Goal: Transaction & Acquisition: Purchase product/service

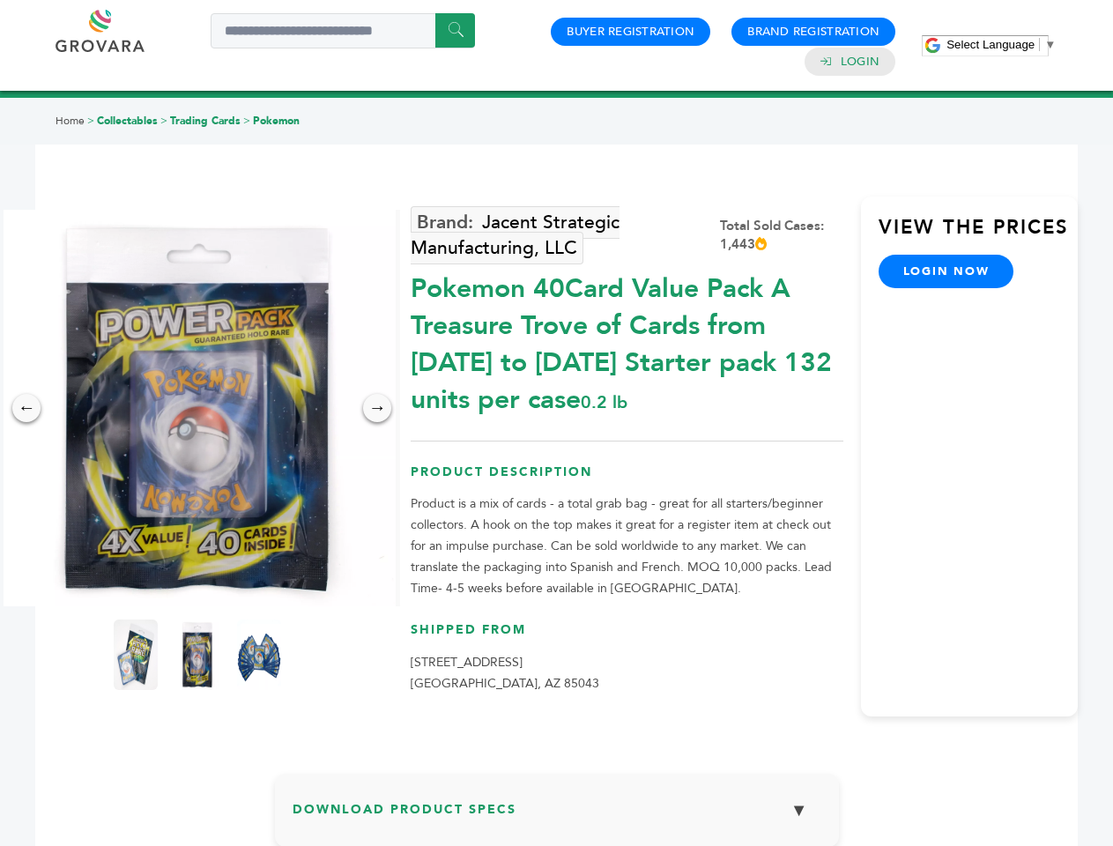
click at [1001, 44] on span "Select Language" at bounding box center [990, 44] width 88 height 13
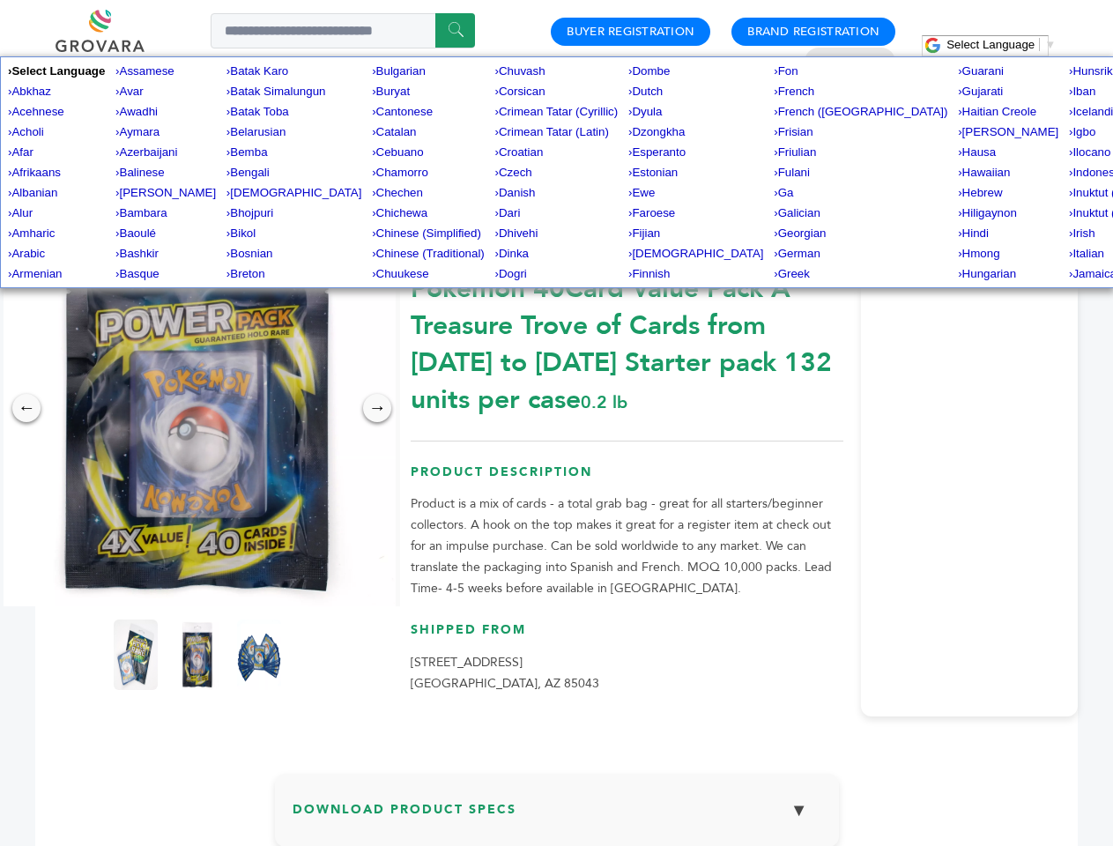
click at [197, 408] on img at bounding box center [197, 408] width 396 height 396
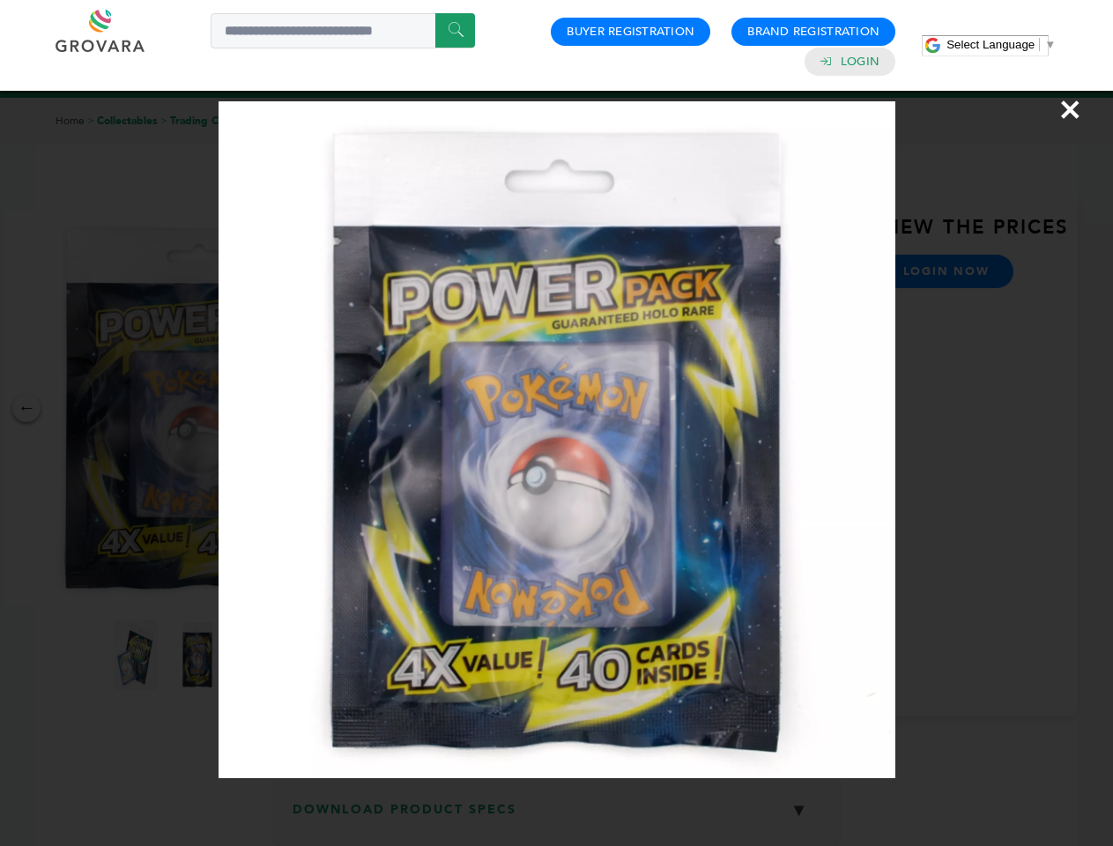
click at [26, 408] on div "×" at bounding box center [556, 423] width 1113 height 846
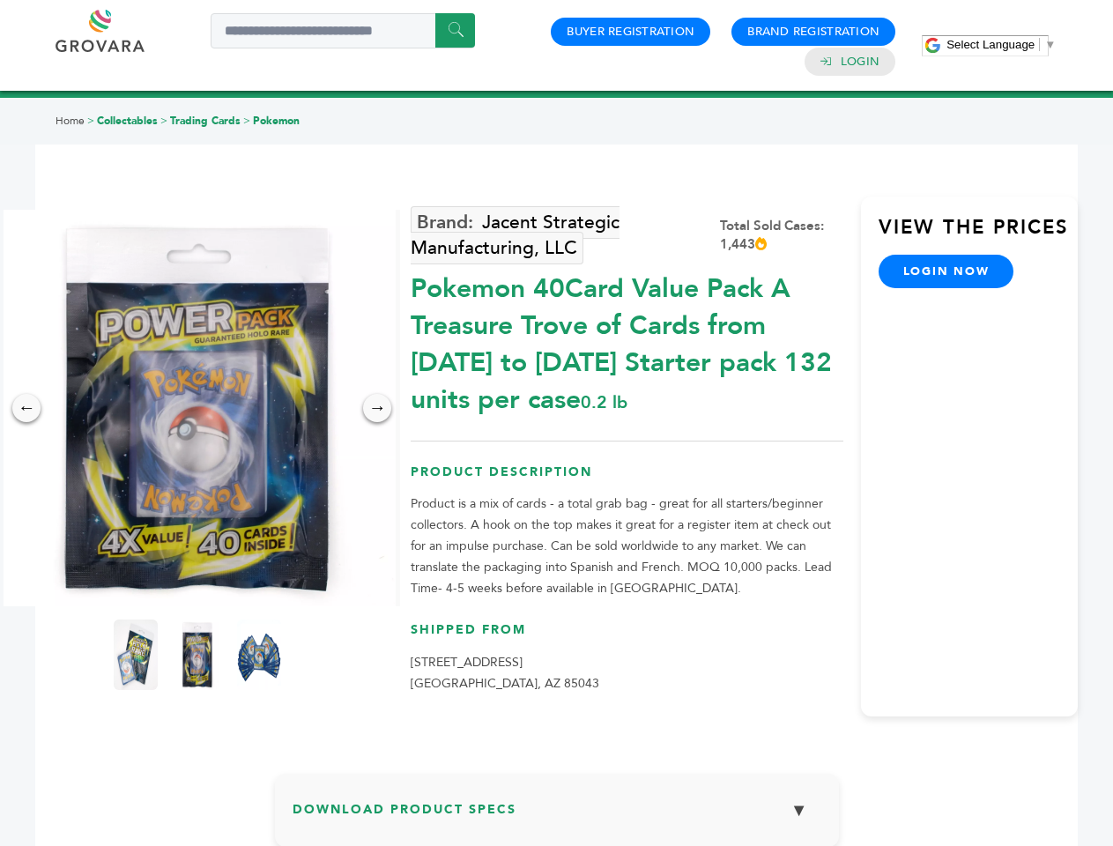
click at [377, 408] on div "→" at bounding box center [377, 408] width 28 height 28
click at [136, 655] on img at bounding box center [136, 654] width 44 height 70
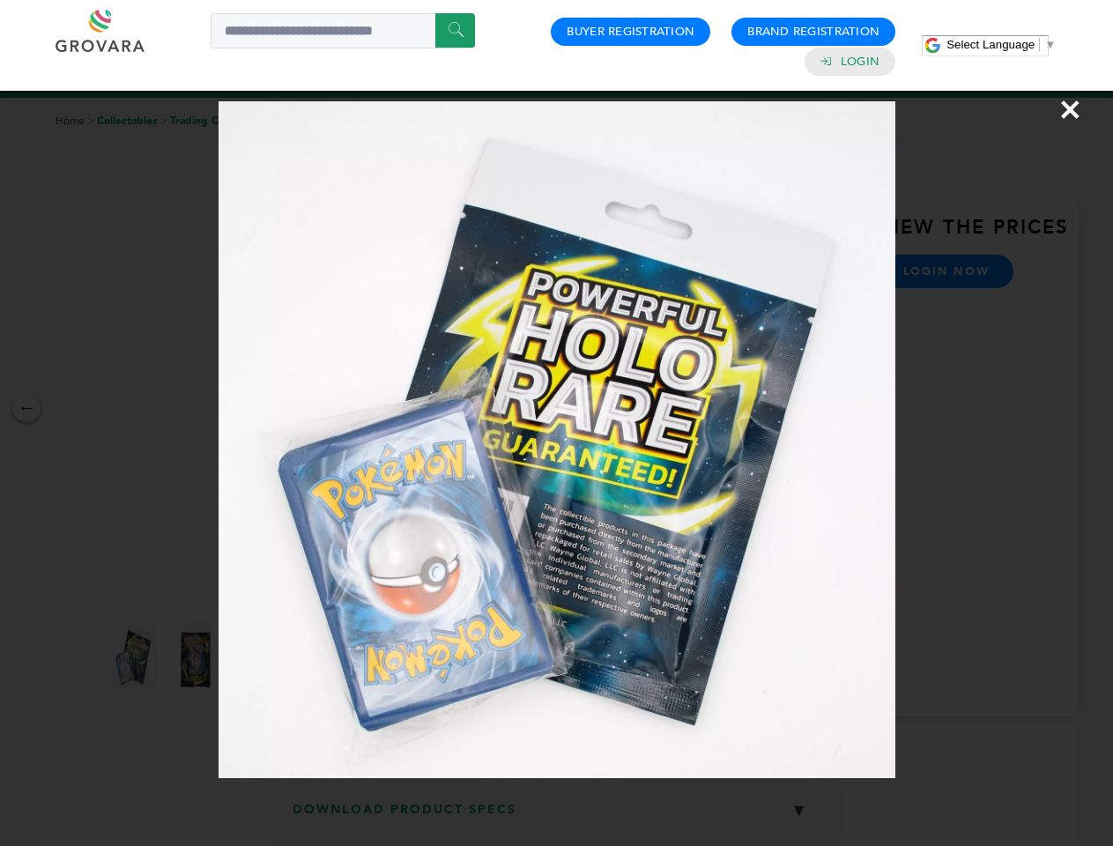
click at [197, 655] on div "×" at bounding box center [556, 423] width 1113 height 846
click at [259, 655] on img at bounding box center [259, 655] width 57 height 89
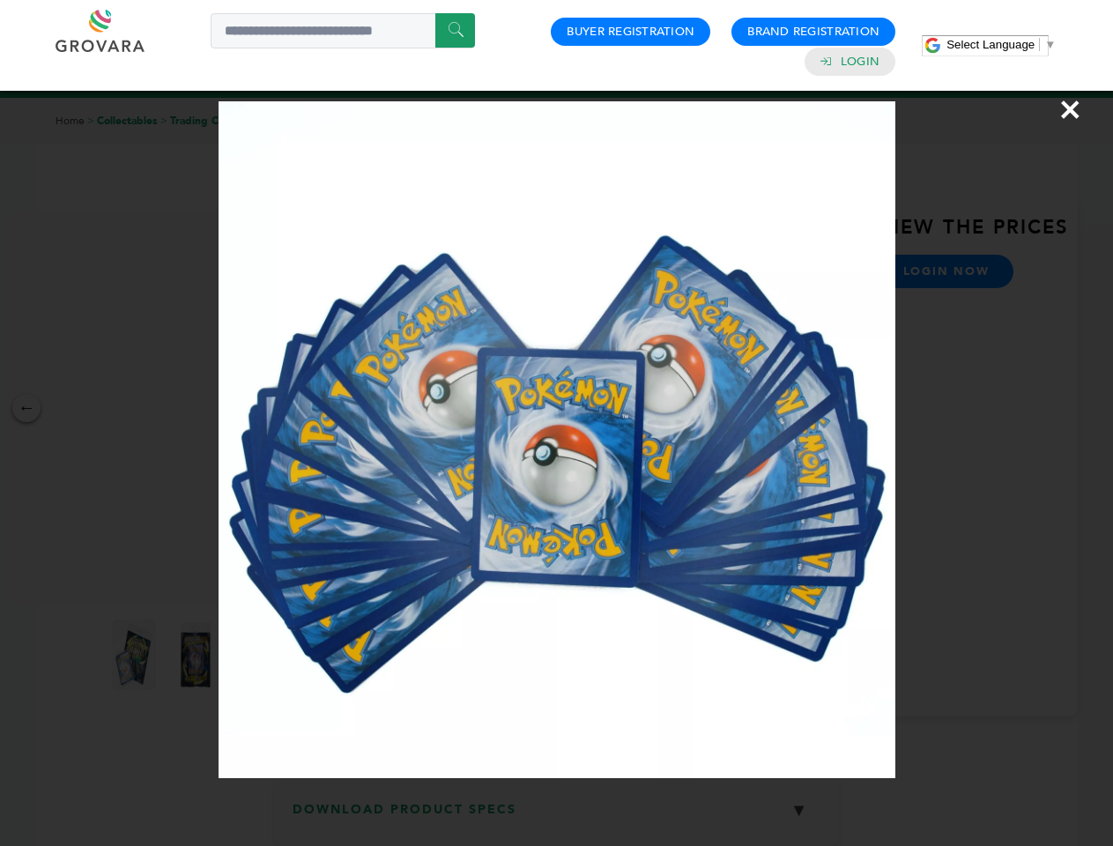
click at [557, 817] on div "×" at bounding box center [556, 423] width 1113 height 846
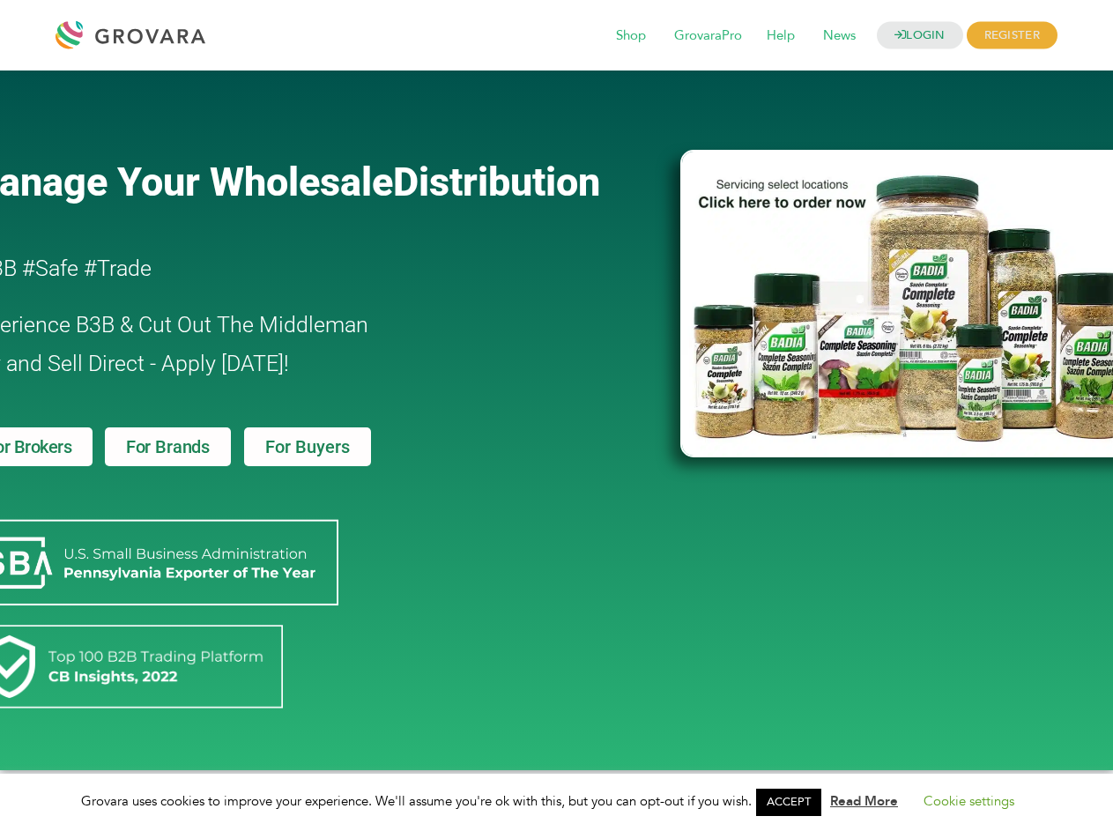
click at [794, 802] on link "ACCEPT" at bounding box center [788, 801] width 65 height 27
